Goal: Find specific page/section: Find specific page/section

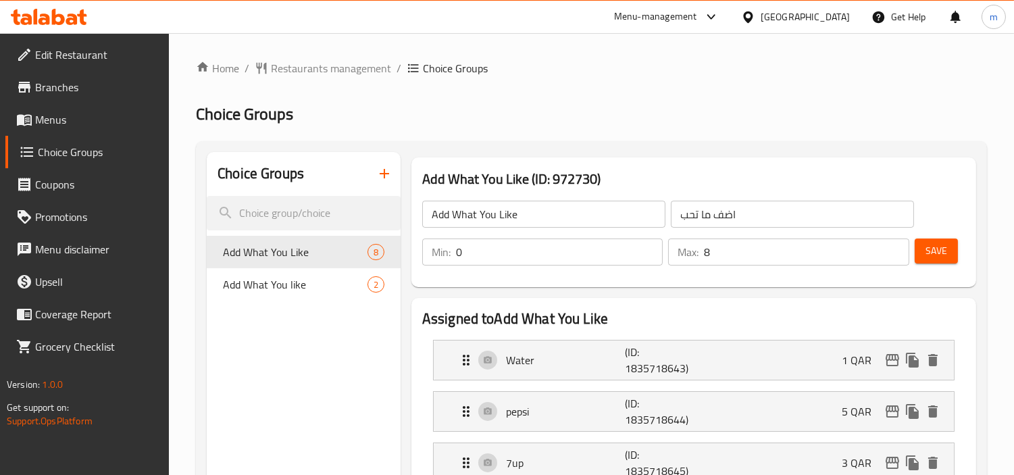
click at [57, 17] on icon at bounding box center [49, 17] width 76 height 16
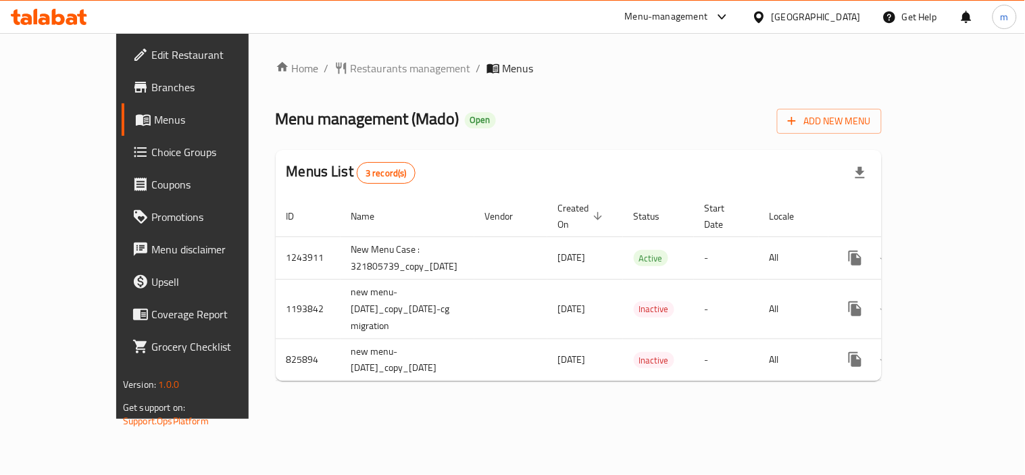
click at [83, 20] on icon at bounding box center [81, 17] width 9 height 16
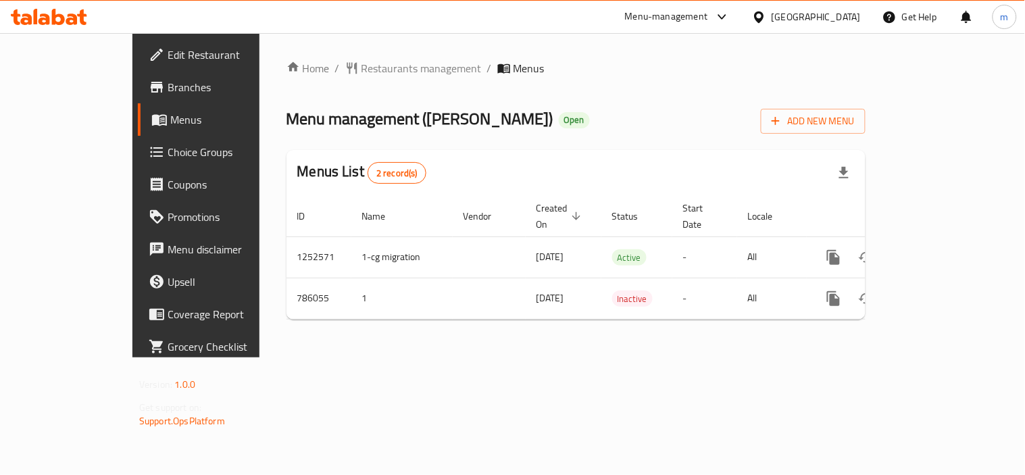
click at [1, 11] on div at bounding box center [49, 16] width 98 height 27
click at [27, 15] on icon at bounding box center [25, 19] width 11 height 11
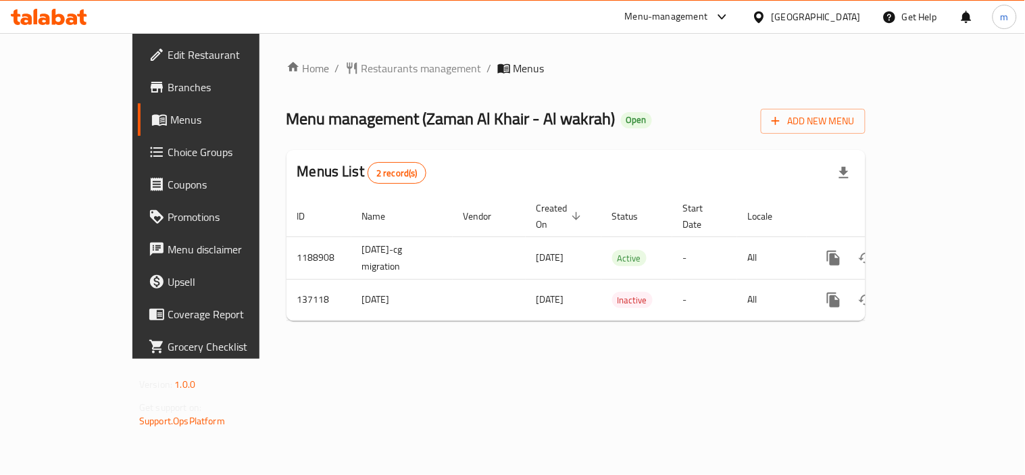
click at [45, 7] on div at bounding box center [49, 16] width 98 height 27
click at [49, 10] on icon at bounding box center [49, 17] width 76 height 16
drag, startPoint x: 0, startPoint y: 0, endPoint x: 50, endPoint y: 9, distance: 50.9
click at [50, 9] on icon at bounding box center [49, 17] width 76 height 16
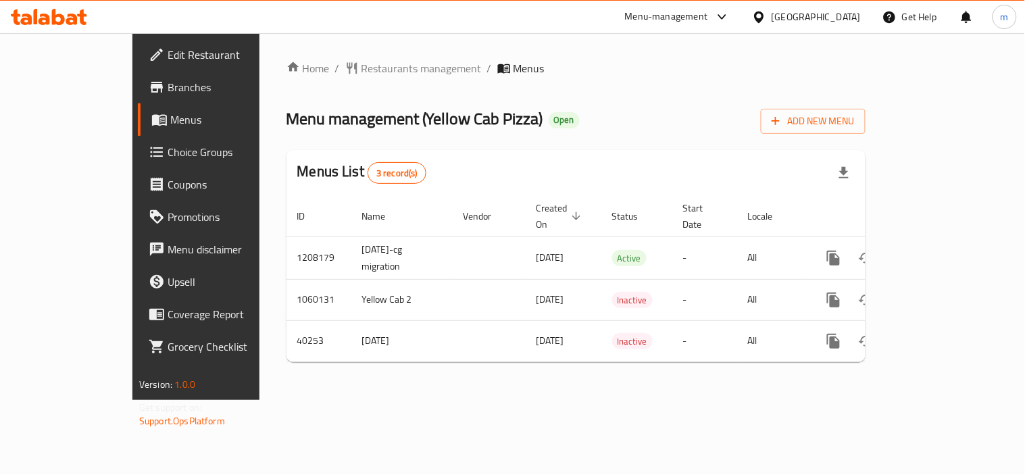
click at [61, 25] on div at bounding box center [49, 16] width 98 height 27
click at [68, 15] on icon at bounding box center [49, 17] width 76 height 16
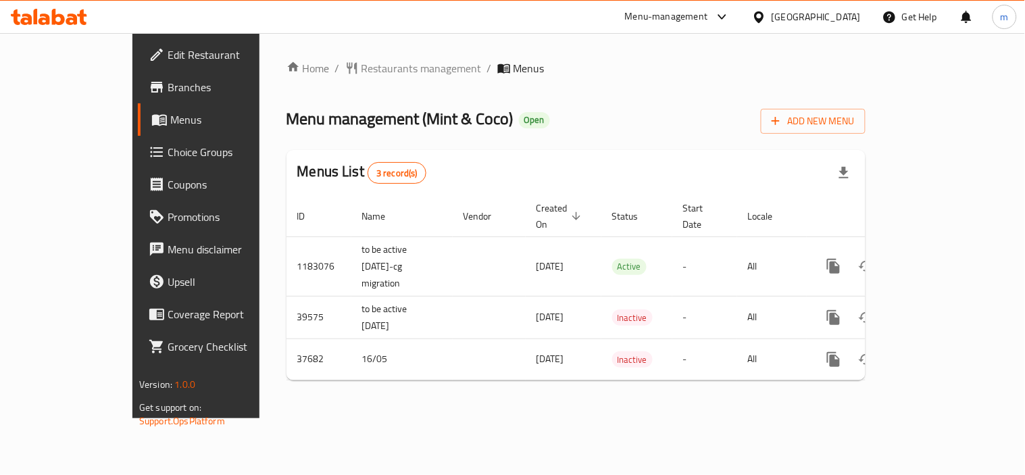
click at [540, 173] on div "Menus List 3 record(s)" at bounding box center [575, 173] width 579 height 46
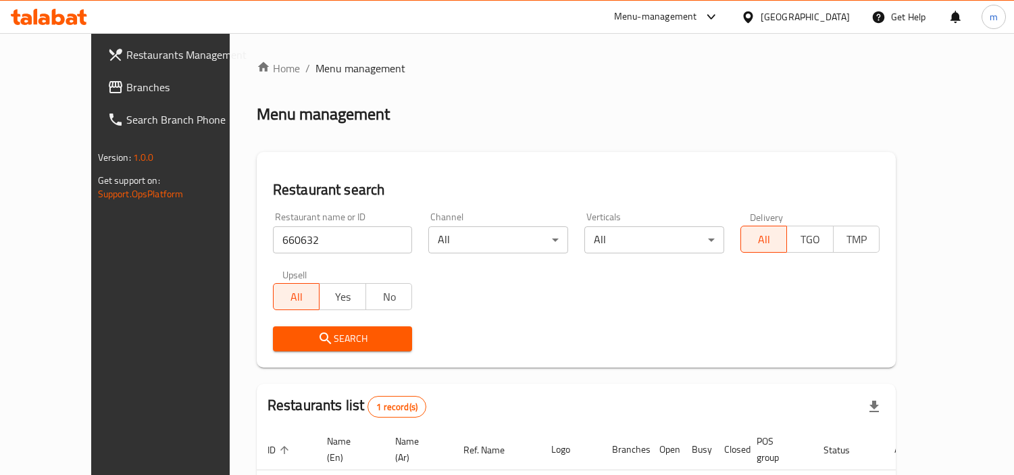
scroll to position [26, 0]
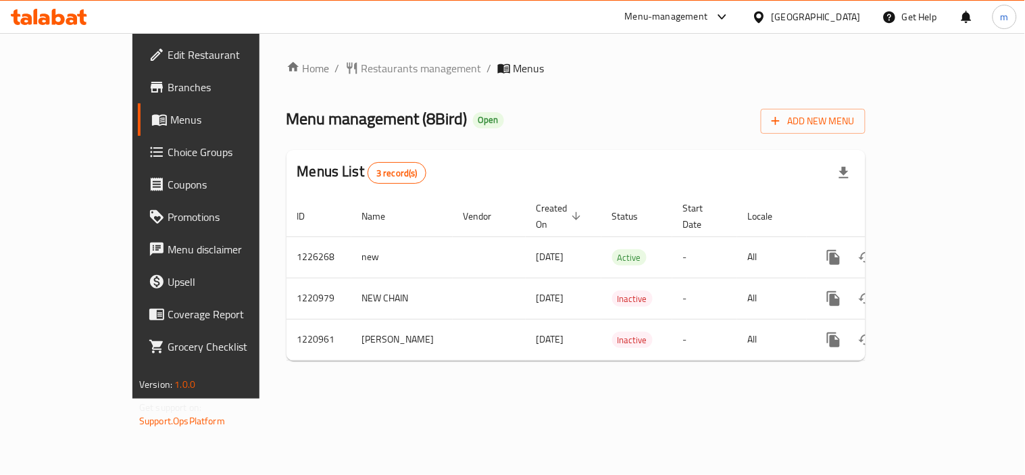
click at [64, 9] on icon at bounding box center [49, 17] width 76 height 16
